Goal: Task Accomplishment & Management: Complete application form

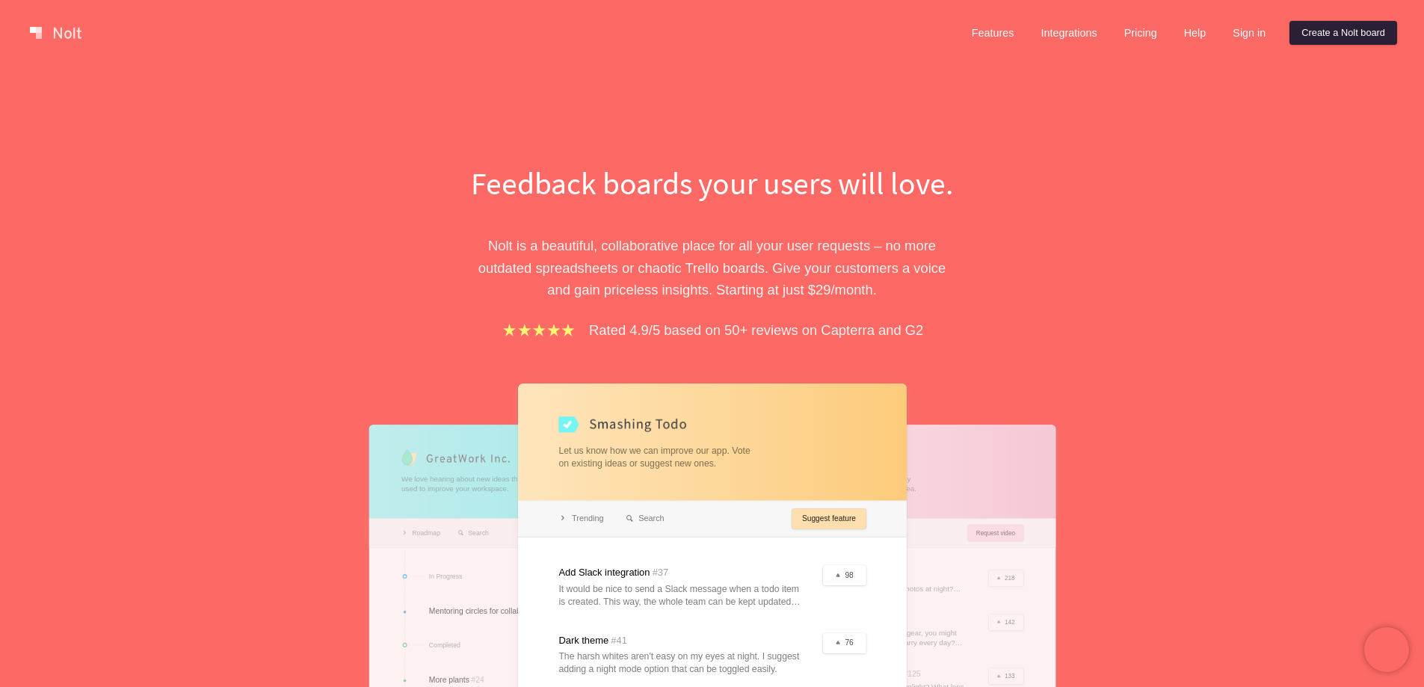
click at [1329, 34] on link "Create a Nolt board" at bounding box center [1344, 33] width 108 height 24
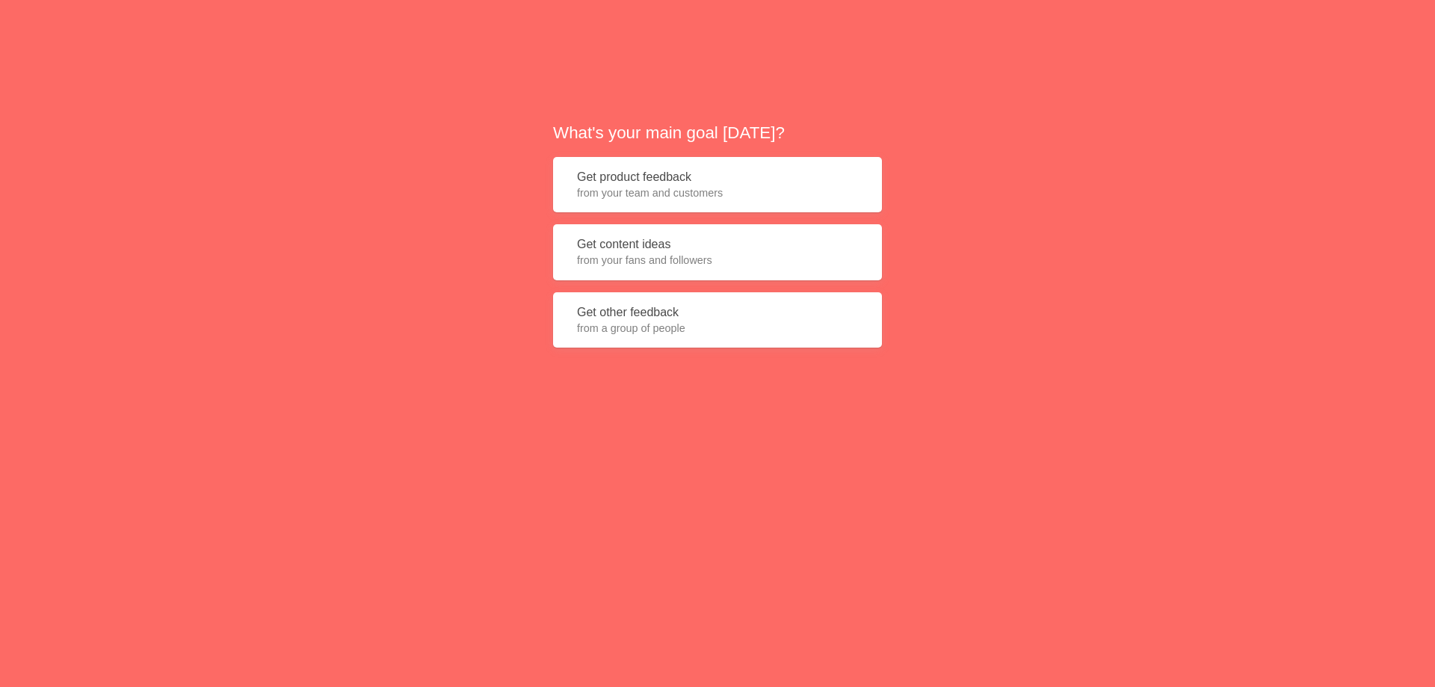
click at [770, 185] on span "from your team and customers" at bounding box center [717, 192] width 281 height 15
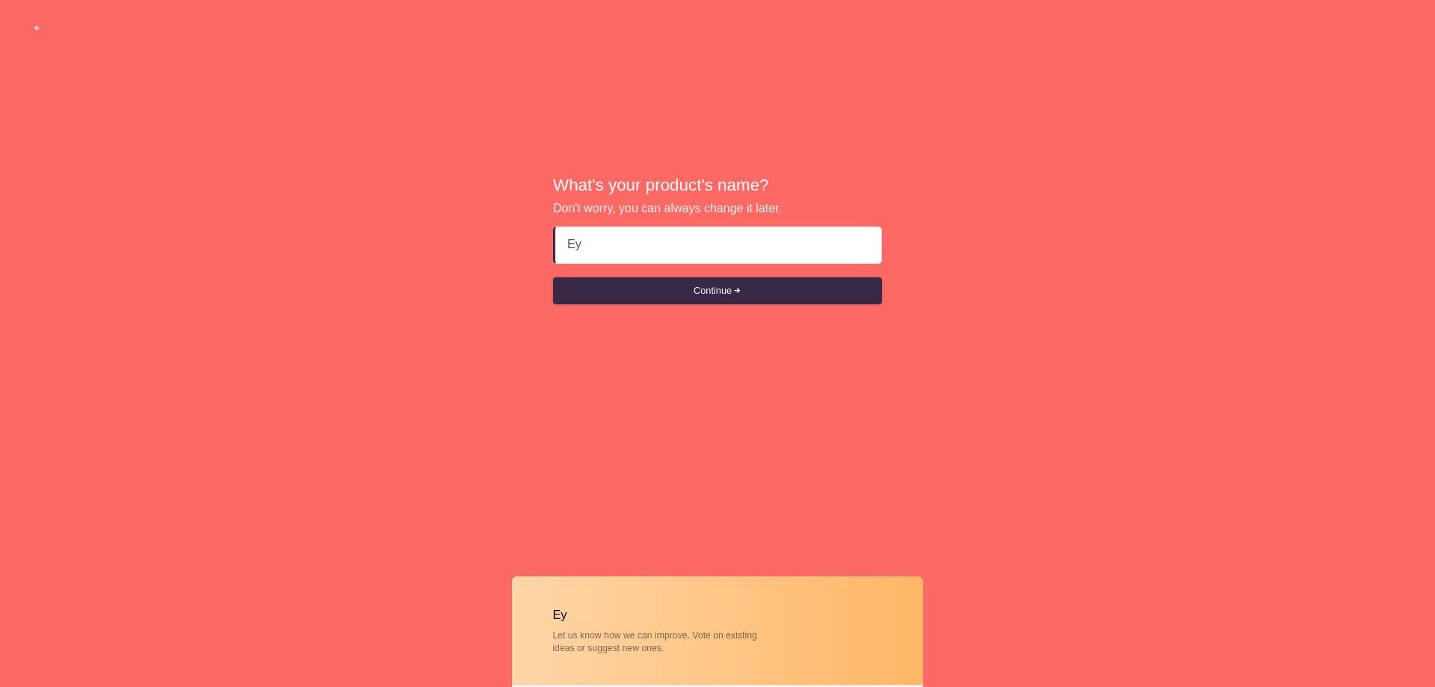
type input "[PERSON_NAME]"
click at [679, 296] on button "Continue" at bounding box center [717, 290] width 329 height 27
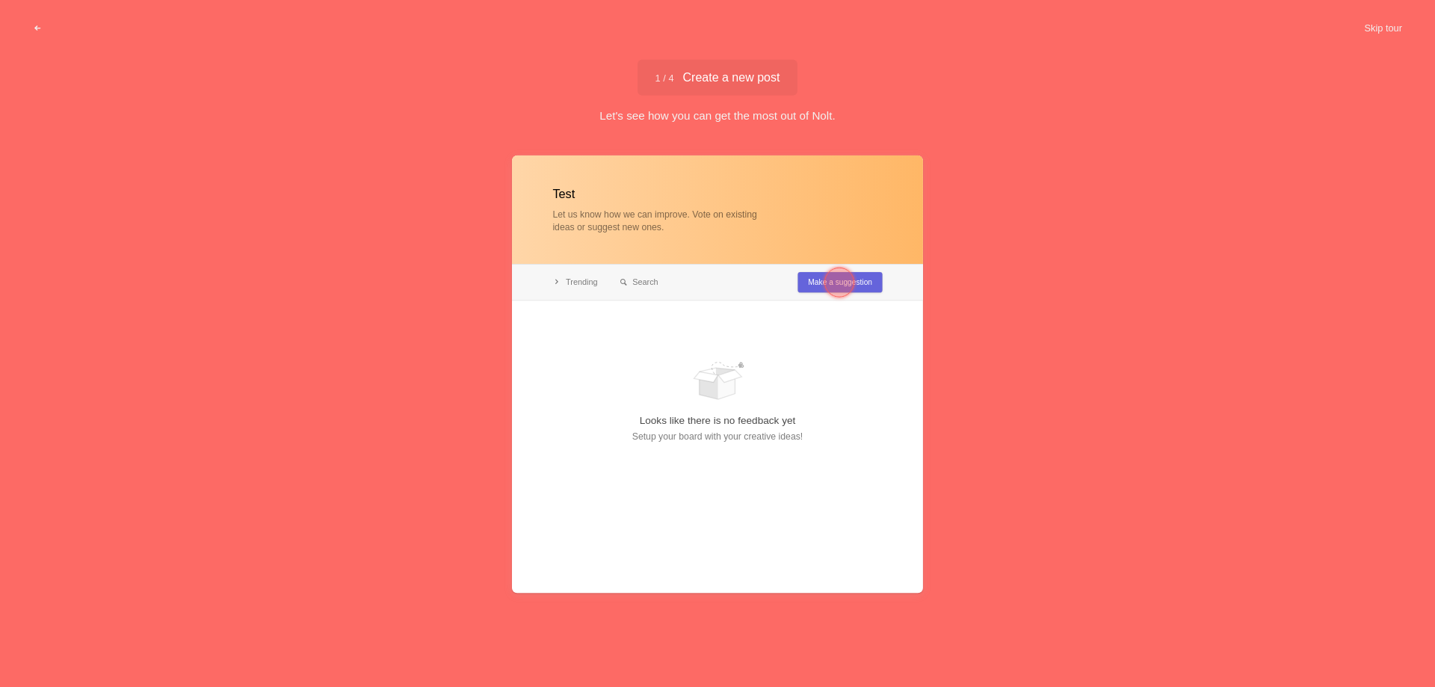
type input "Test"
click at [845, 280] on div at bounding box center [840, 283] width 30 height 30
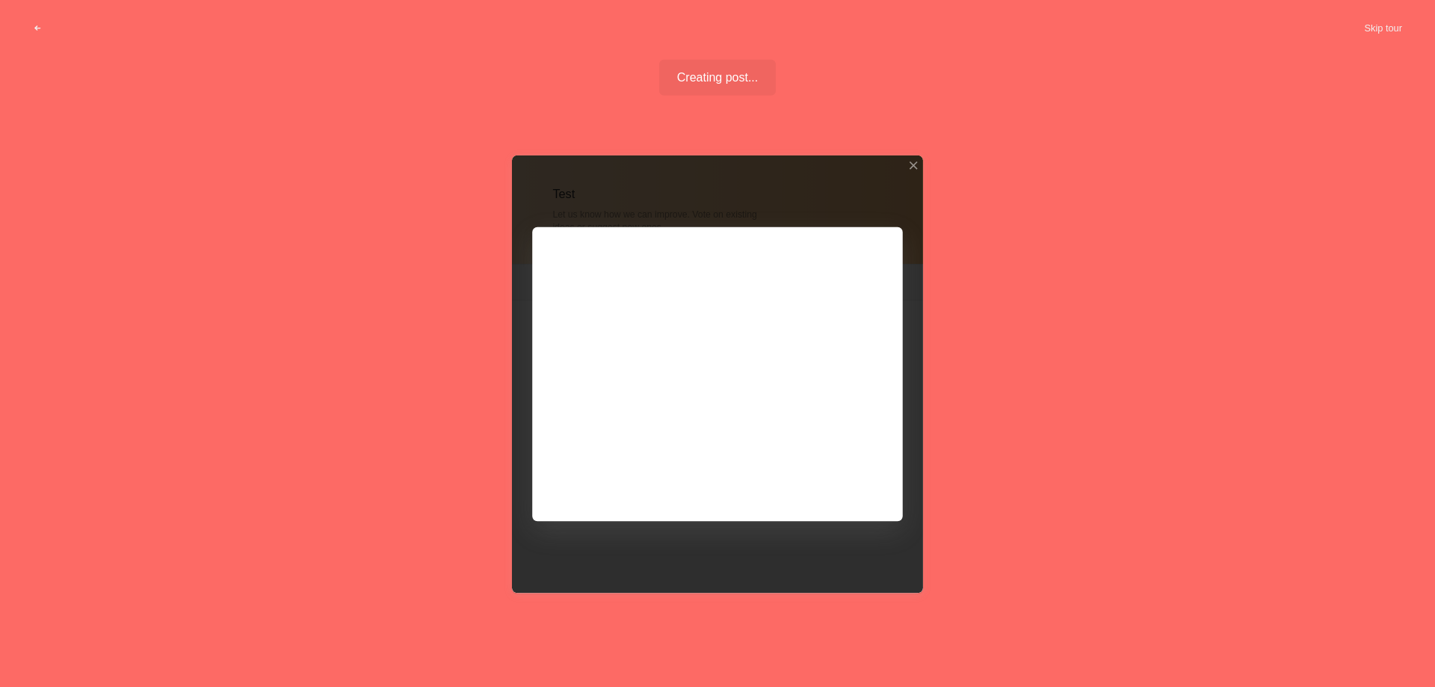
click at [835, 481] on div at bounding box center [717, 374] width 411 height 438
click at [826, 476] on div at bounding box center [717, 374] width 411 height 438
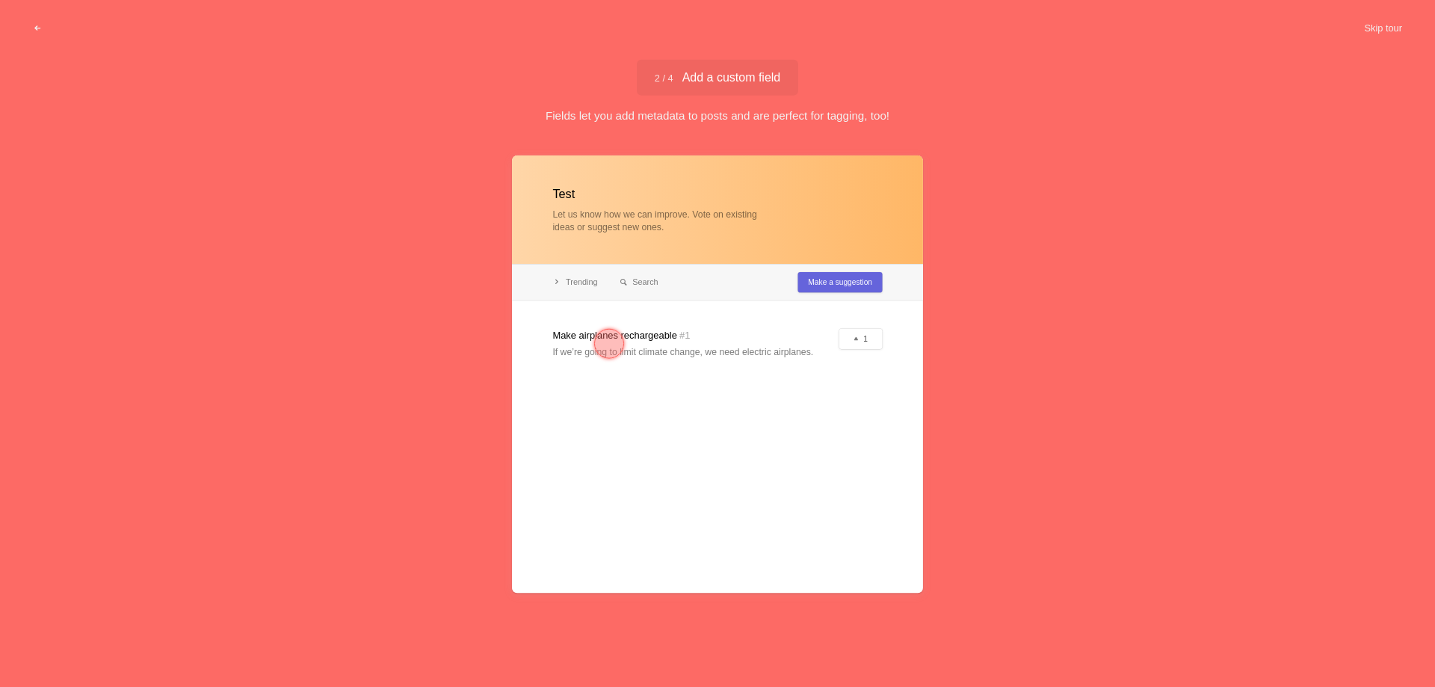
click at [714, 336] on div at bounding box center [717, 374] width 411 height 438
click at [828, 280] on div at bounding box center [717, 374] width 411 height 438
click at [733, 80] on span "2 / 4 Add a custom field" at bounding box center [718, 78] width 126 height 12
click at [606, 341] on div at bounding box center [609, 344] width 30 height 30
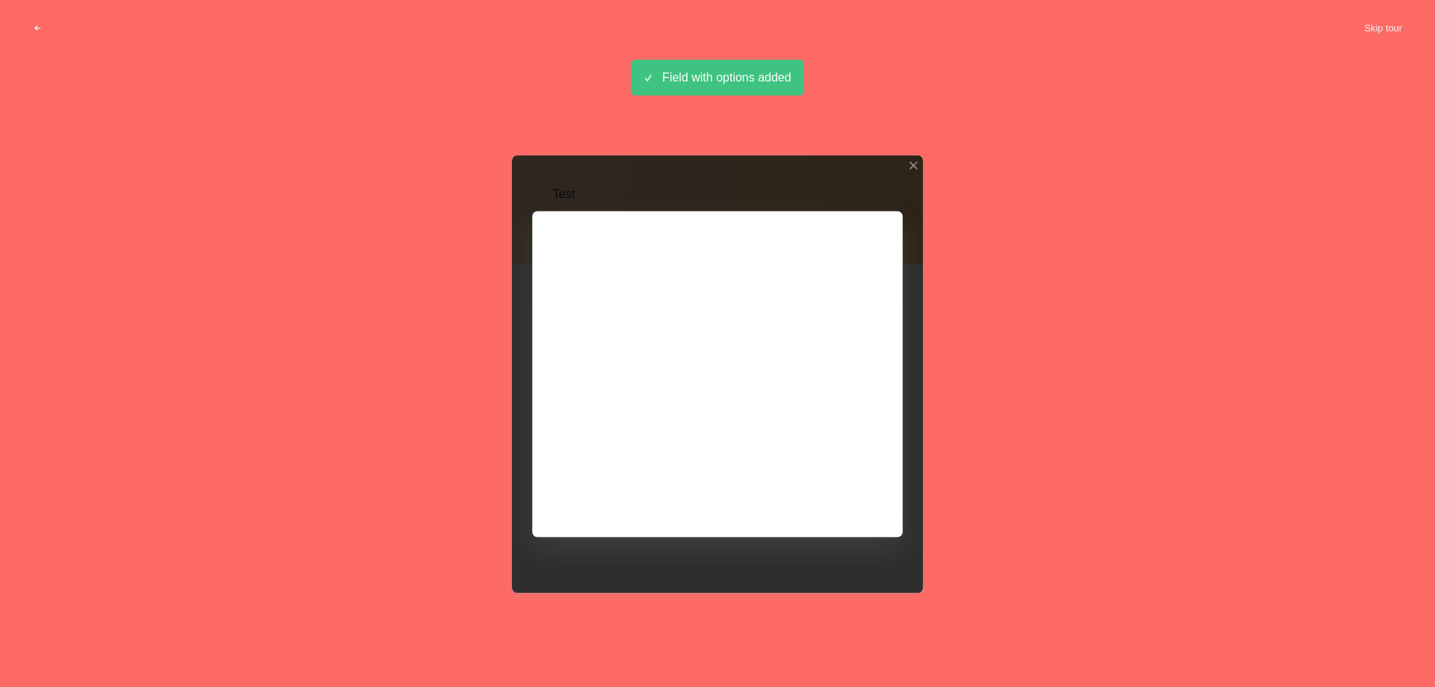
click at [699, 72] on span "Adding field «Category»..." at bounding box center [718, 78] width 138 height 12
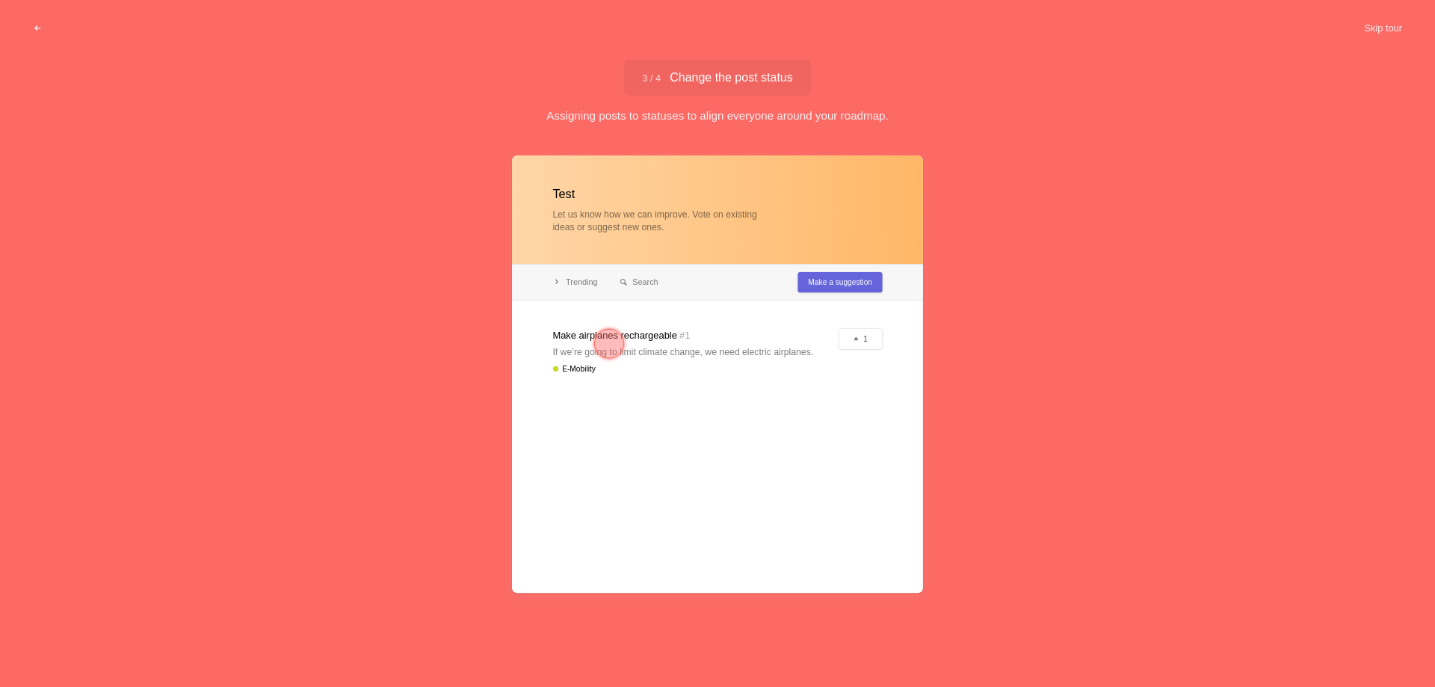
click at [724, 332] on div at bounding box center [717, 374] width 411 height 438
drag, startPoint x: 594, startPoint y: 339, endPoint x: 606, endPoint y: 342, distance: 11.6
click at [594, 339] on div at bounding box center [609, 344] width 30 height 30
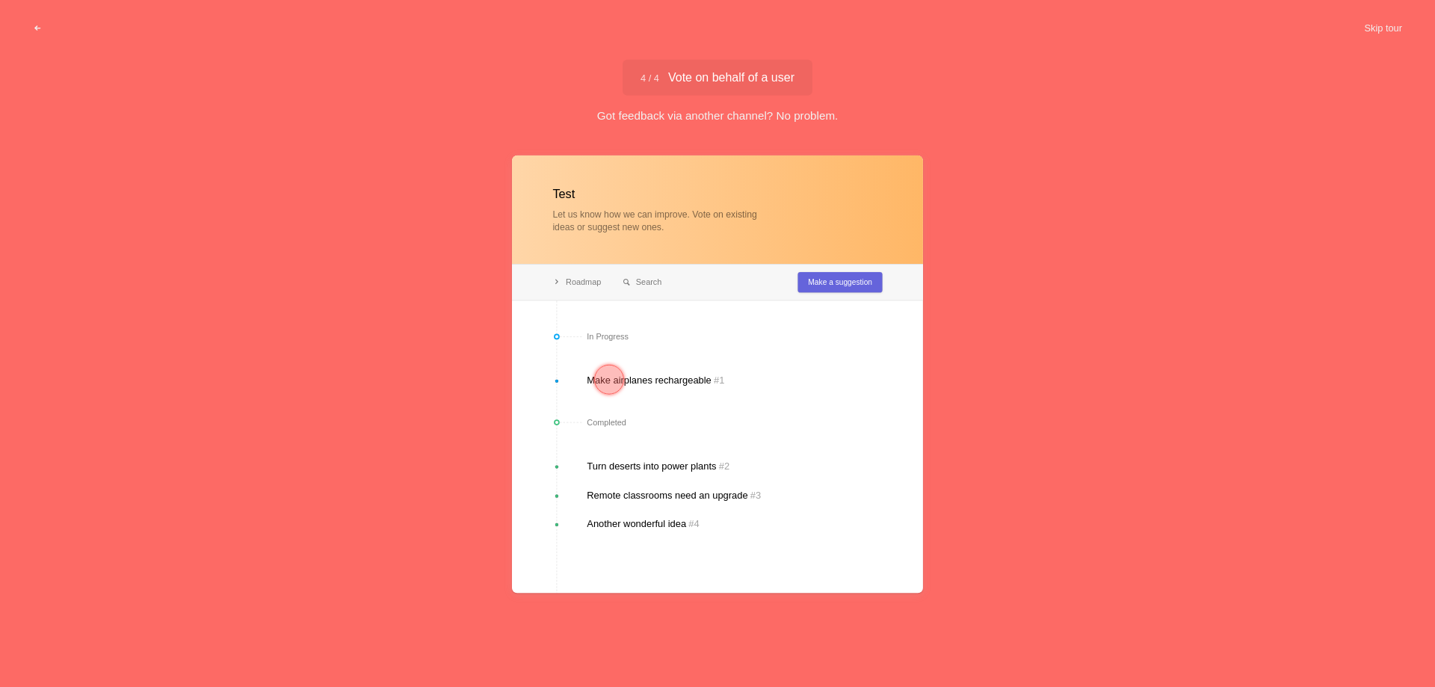
click at [608, 378] on div at bounding box center [609, 380] width 30 height 30
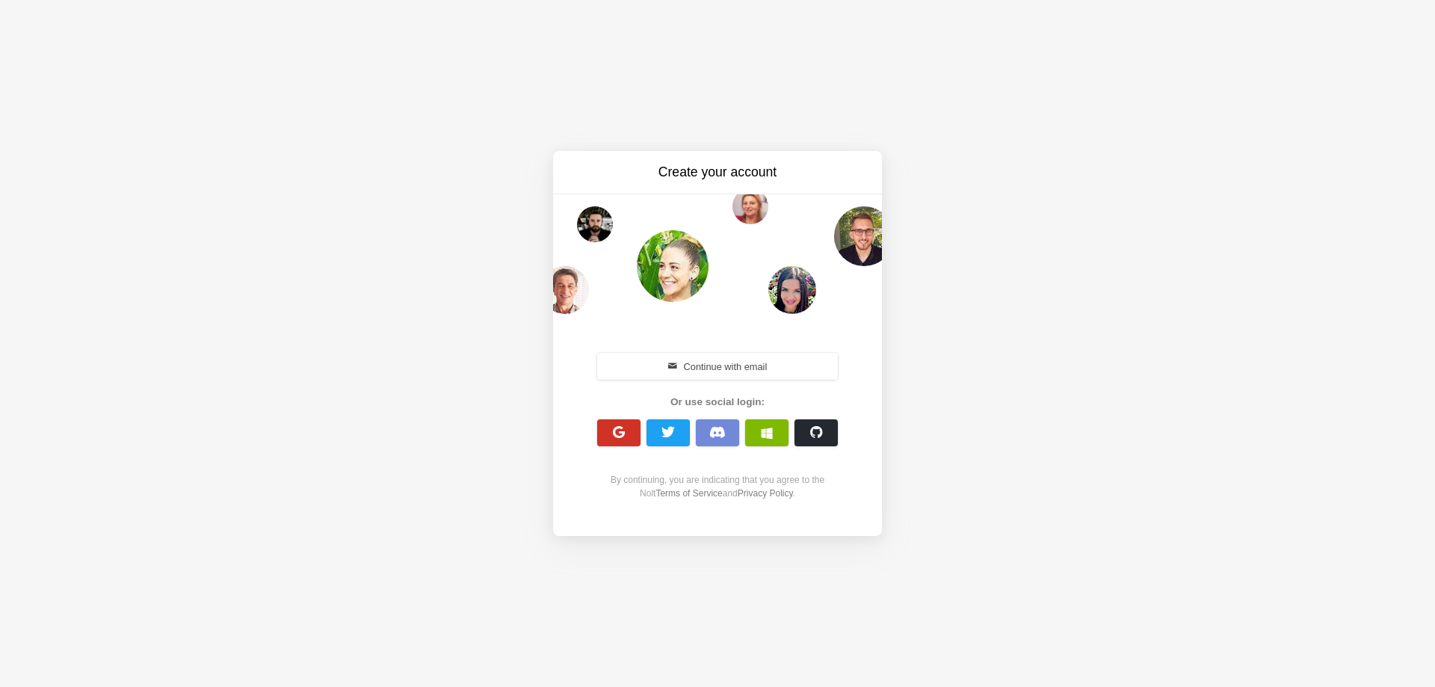
click at [632, 439] on button "button" at bounding box center [618, 432] width 43 height 27
